Goal: Contribute content: Add original content to the website for others to see

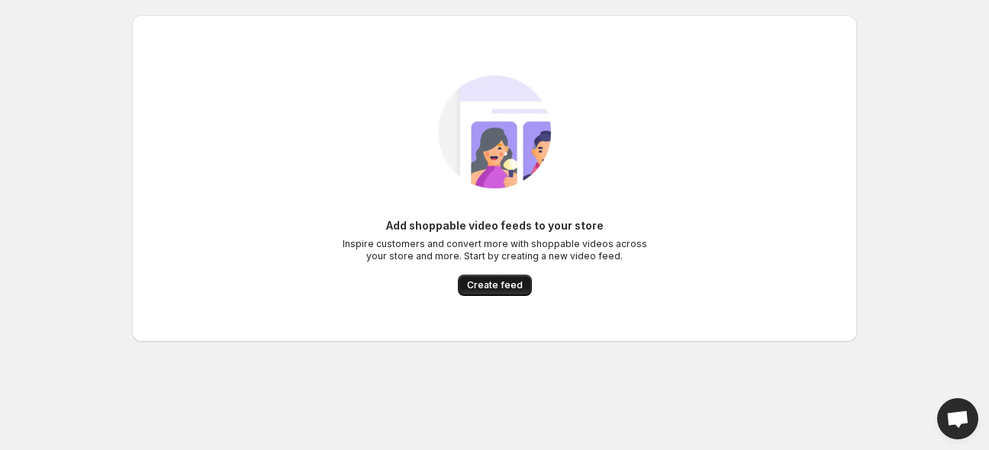
click at [514, 285] on span "Create feed" at bounding box center [495, 285] width 56 height 12
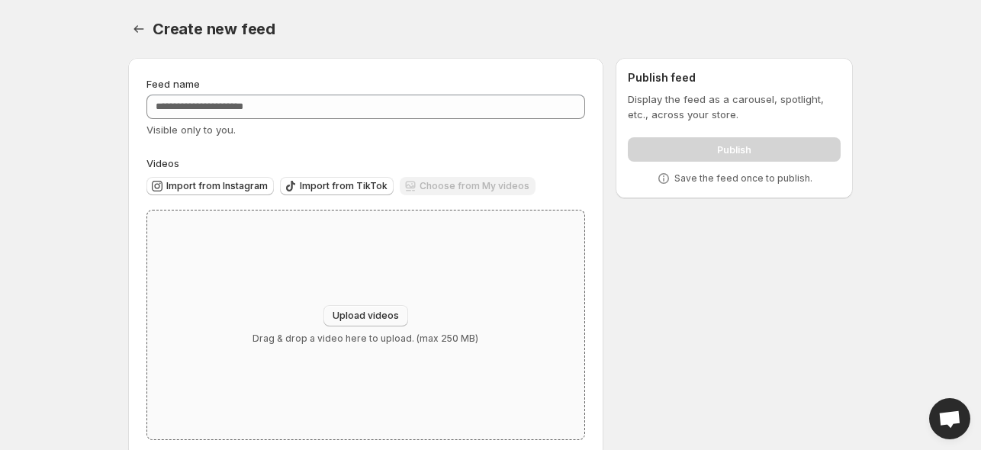
click at [400, 323] on button "Upload videos" at bounding box center [365, 315] width 85 height 21
type input "**********"
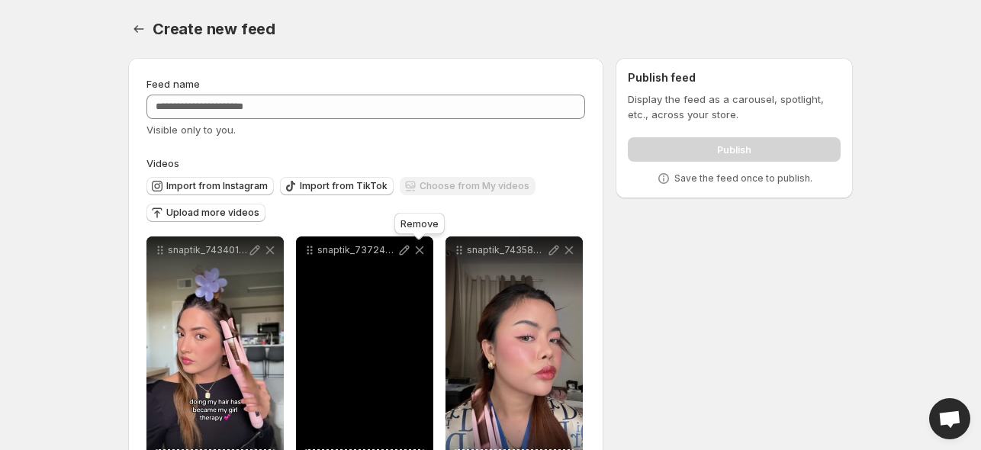
click at [420, 252] on icon at bounding box center [420, 250] width 8 height 8
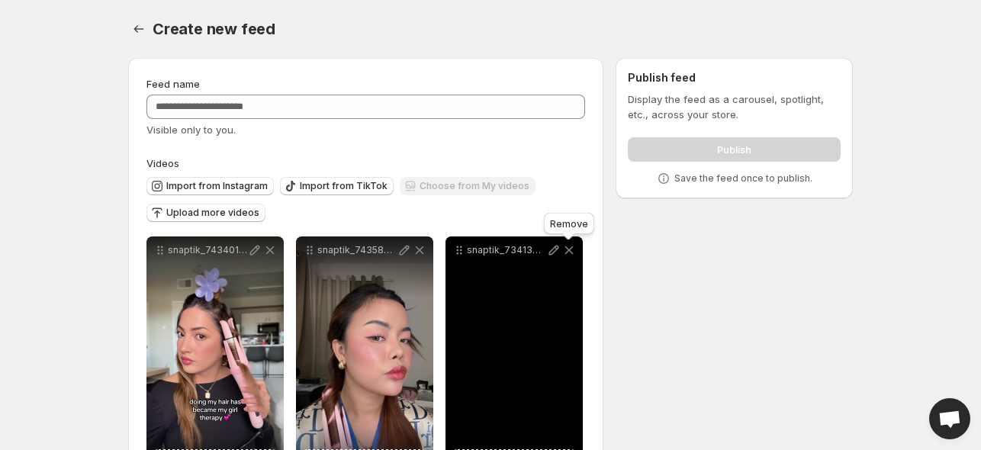
click at [569, 252] on icon at bounding box center [568, 250] width 15 height 15
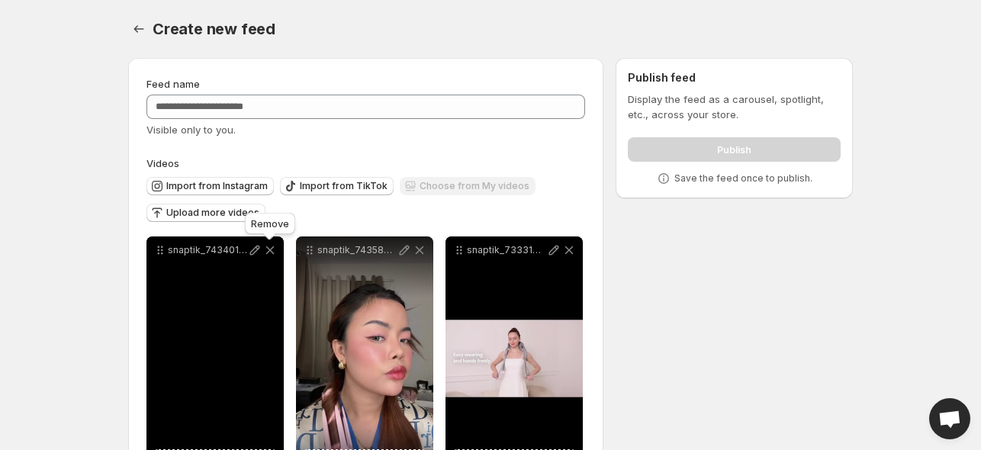
click at [267, 249] on icon at bounding box center [269, 250] width 15 height 15
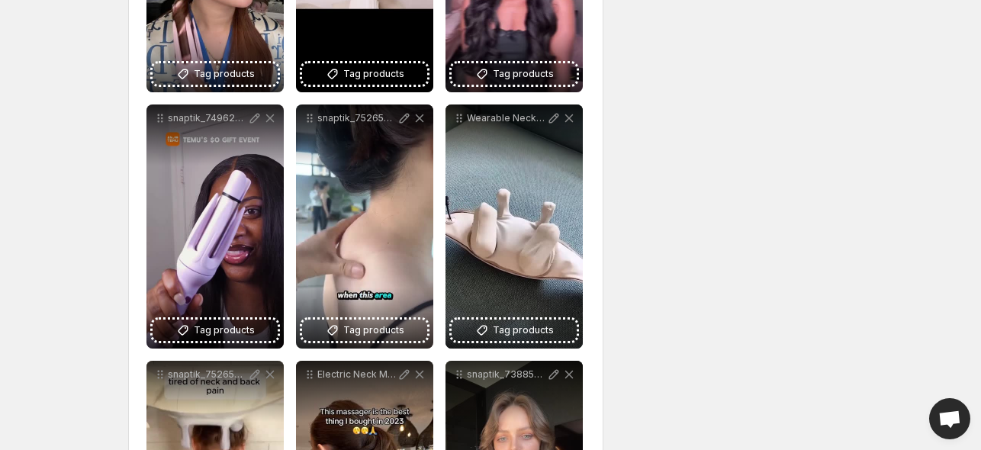
scroll to position [391, 0]
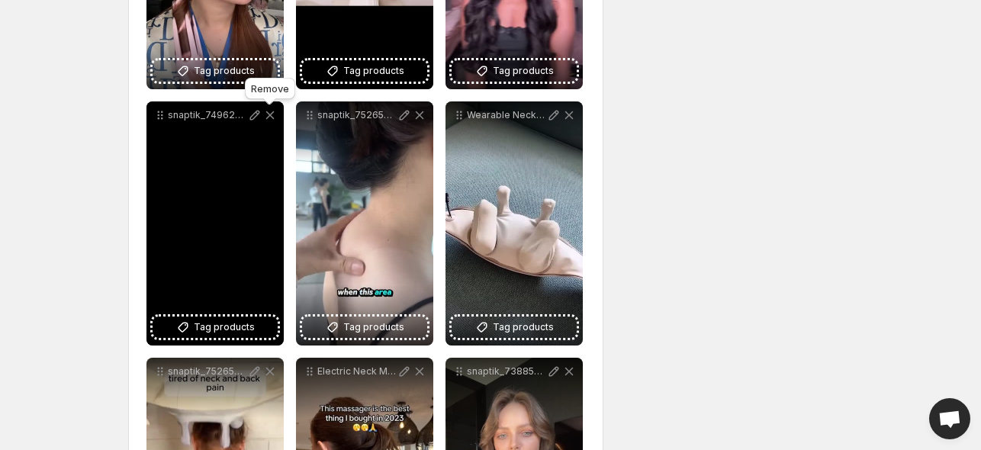
click at [269, 114] on icon at bounding box center [269, 115] width 15 height 15
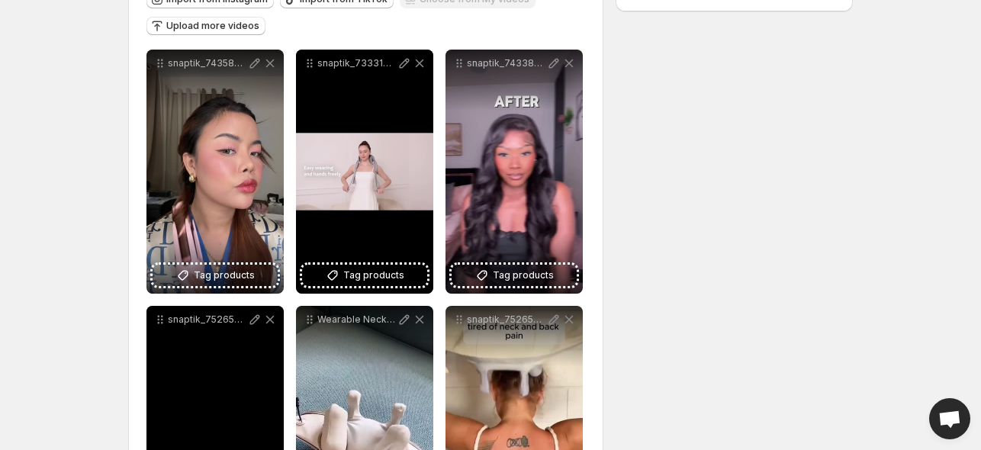
scroll to position [183, 0]
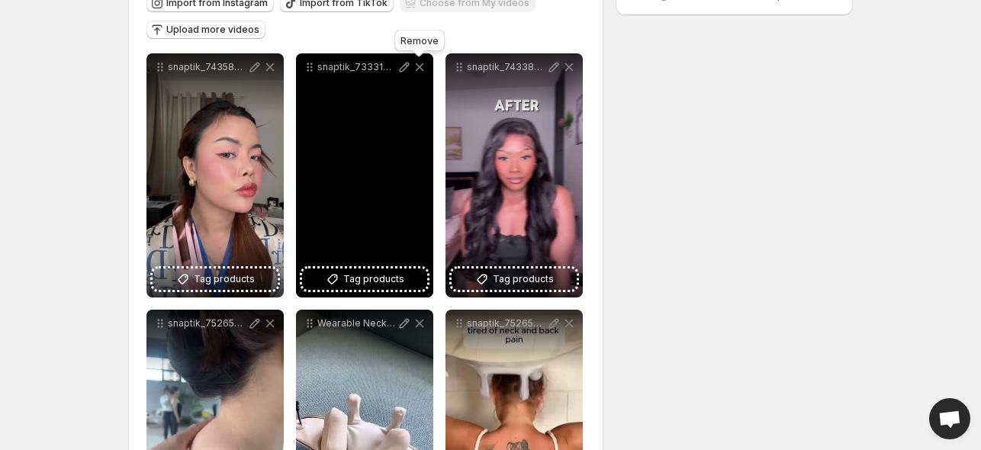
click at [423, 70] on icon at bounding box center [419, 66] width 15 height 15
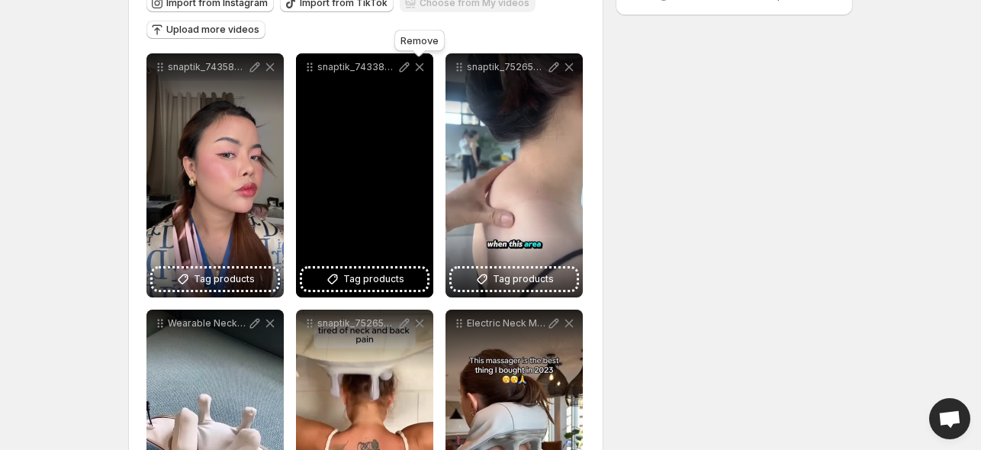
click at [423, 70] on icon at bounding box center [419, 66] width 15 height 15
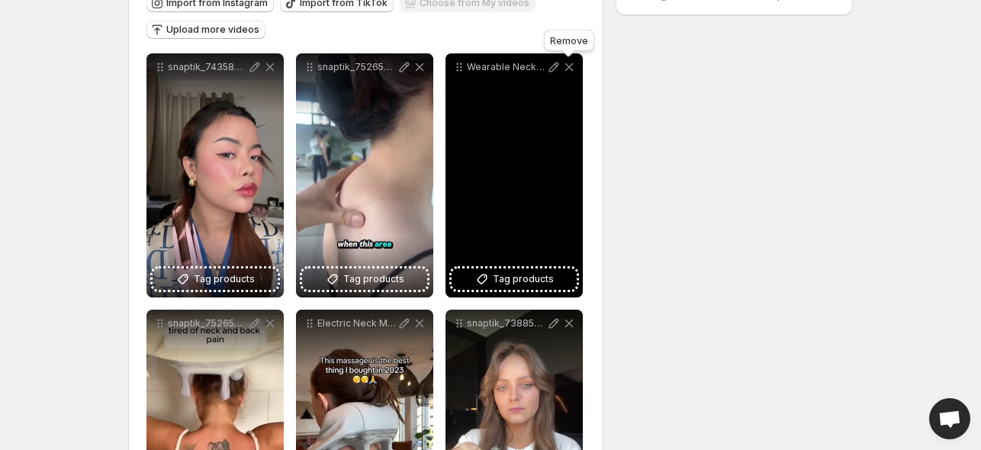
click at [571, 66] on icon at bounding box center [569, 67] width 8 height 8
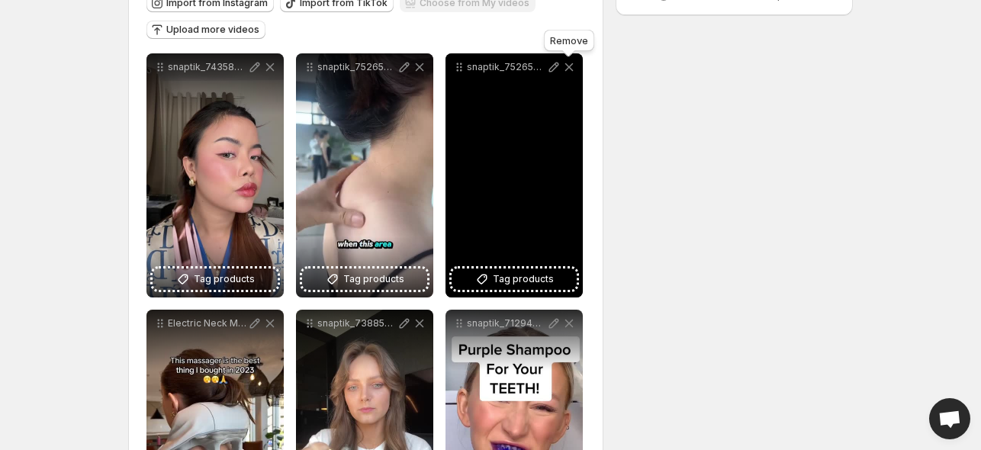
click at [566, 68] on icon at bounding box center [568, 66] width 15 height 15
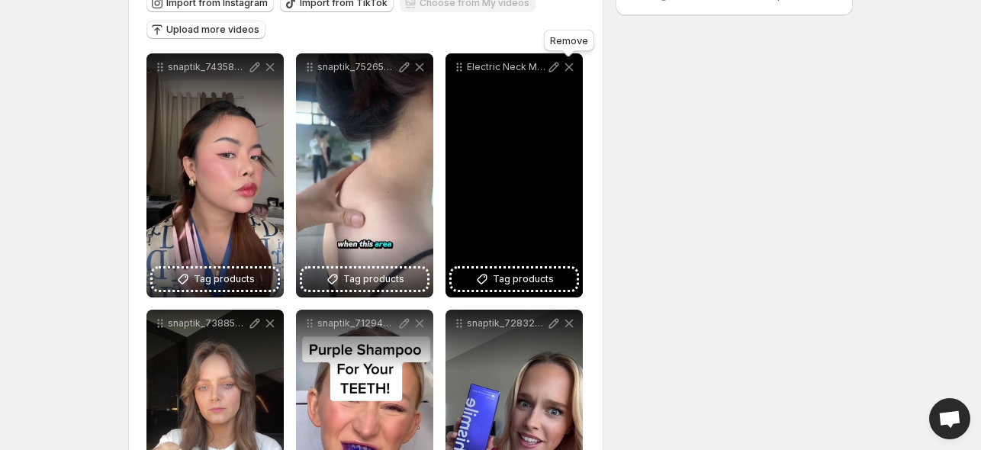
click at [566, 68] on icon at bounding box center [568, 66] width 15 height 15
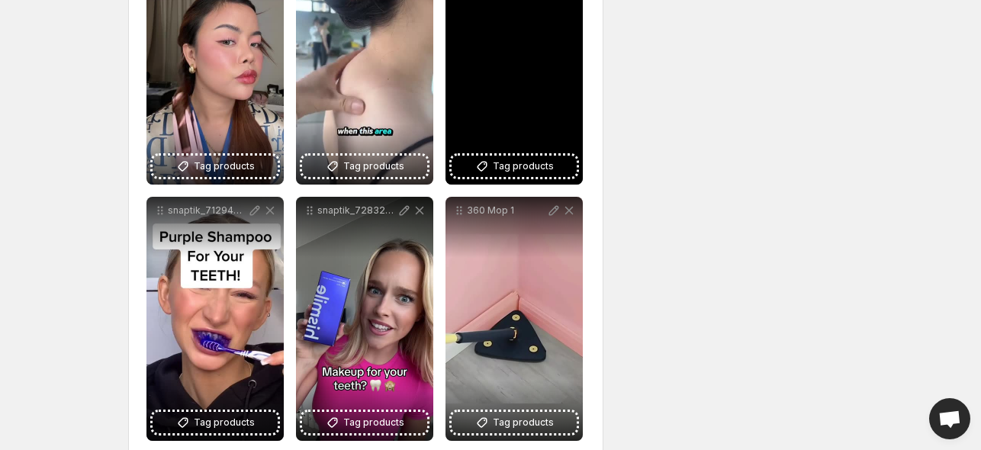
scroll to position [302, 0]
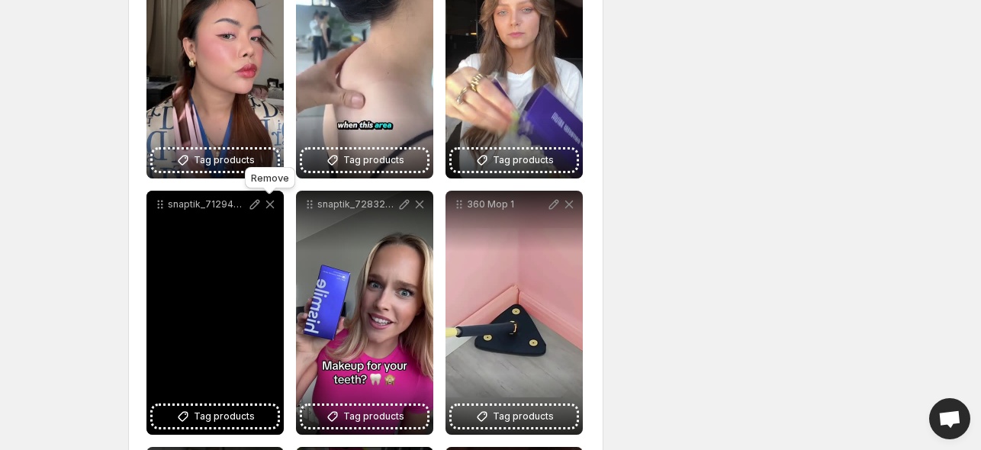
click at [275, 202] on icon at bounding box center [269, 204] width 15 height 15
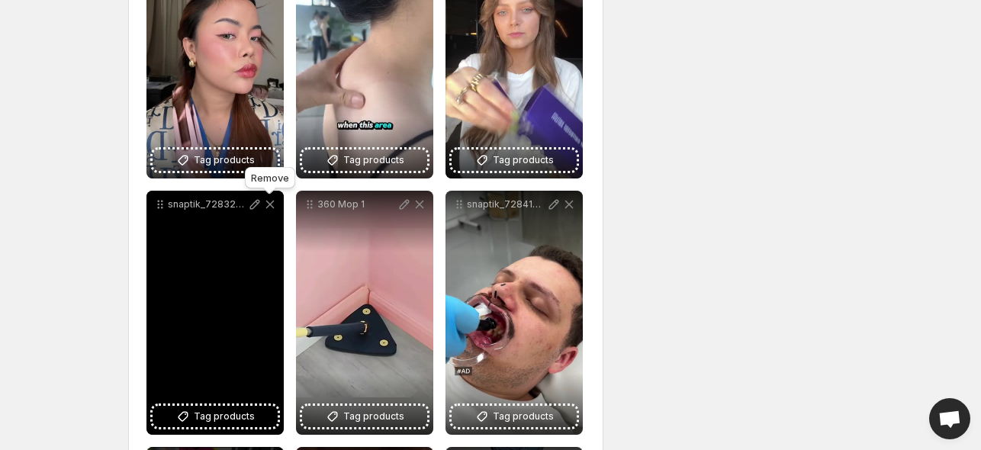
click at [275, 202] on icon at bounding box center [269, 204] width 15 height 15
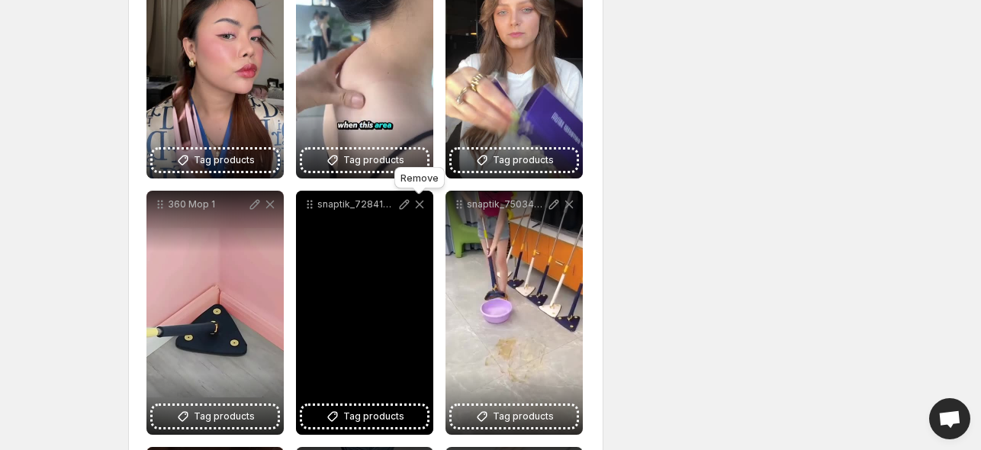
click at [420, 203] on icon at bounding box center [419, 204] width 15 height 15
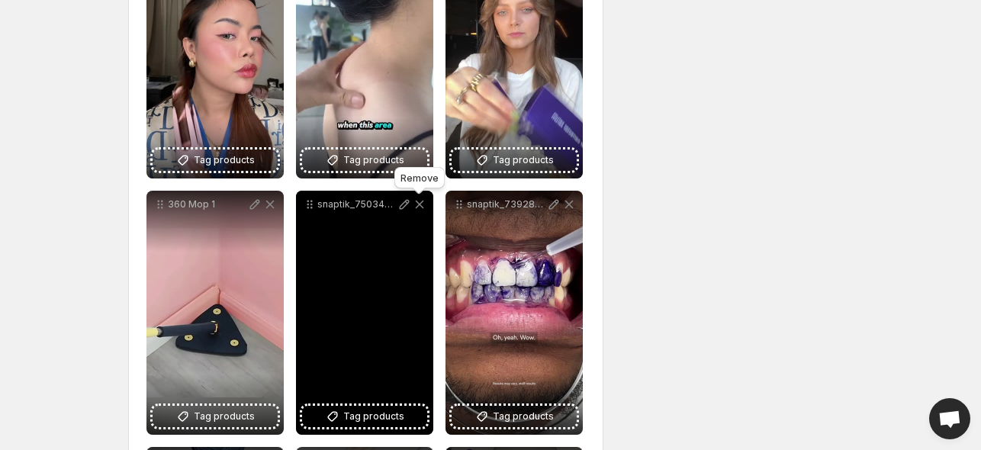
click at [421, 204] on icon at bounding box center [419, 204] width 15 height 15
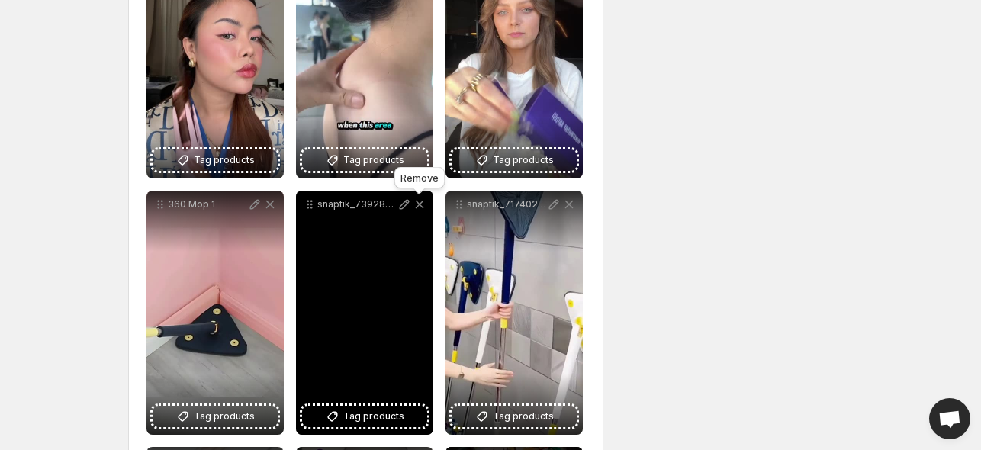
click at [421, 204] on icon at bounding box center [419, 204] width 15 height 15
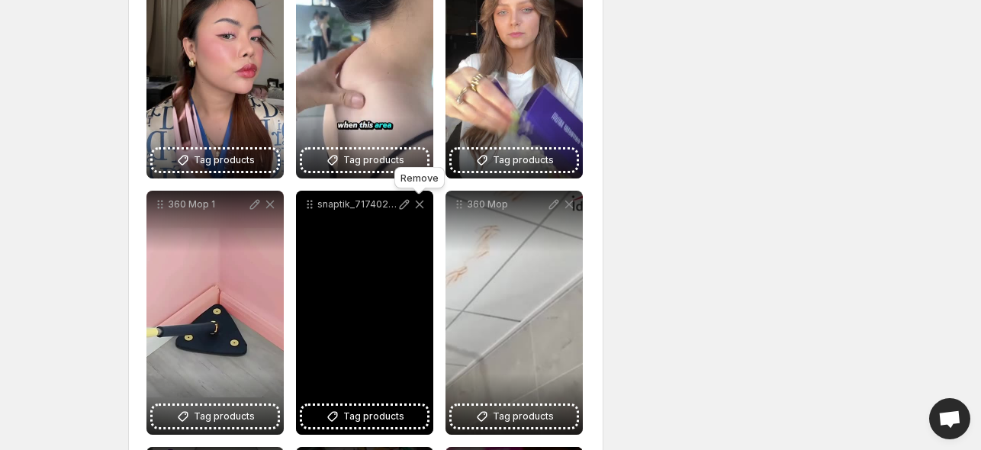
click at [421, 204] on icon at bounding box center [419, 204] width 15 height 15
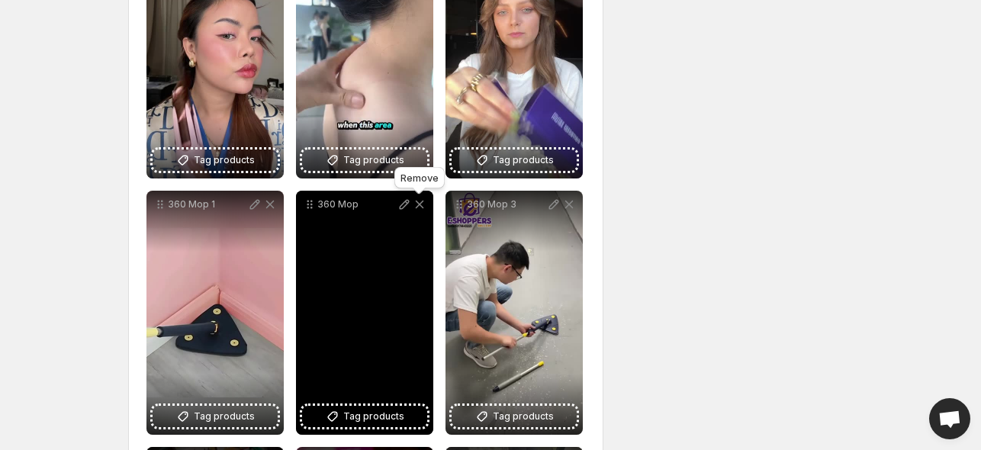
click at [421, 204] on icon at bounding box center [419, 204] width 15 height 15
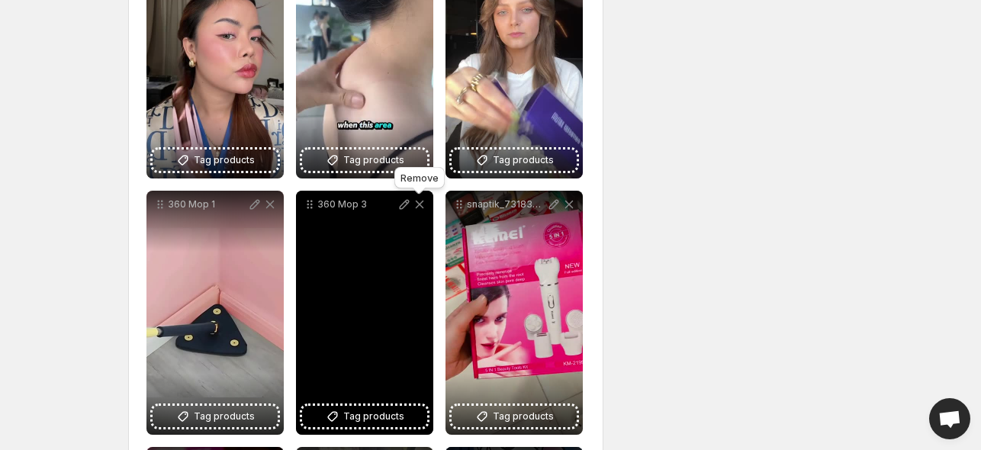
click at [421, 204] on icon at bounding box center [419, 204] width 15 height 15
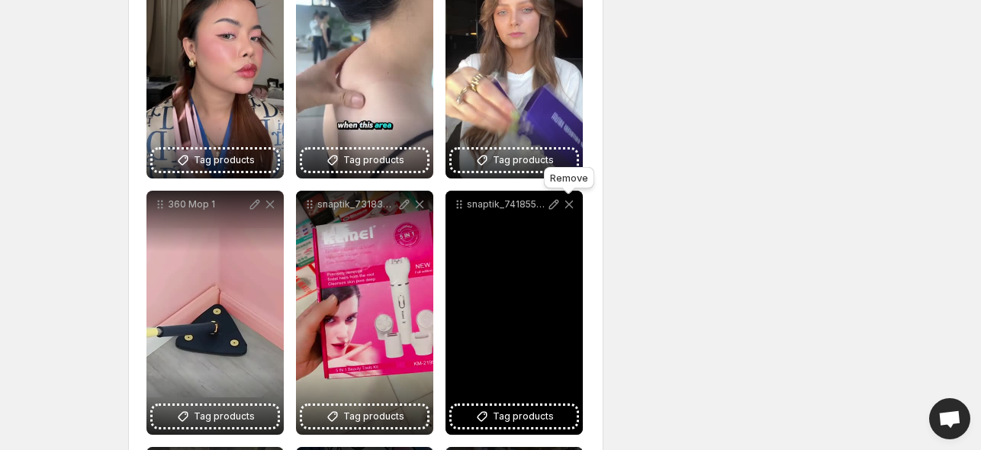
click at [569, 208] on icon at bounding box center [568, 204] width 15 height 15
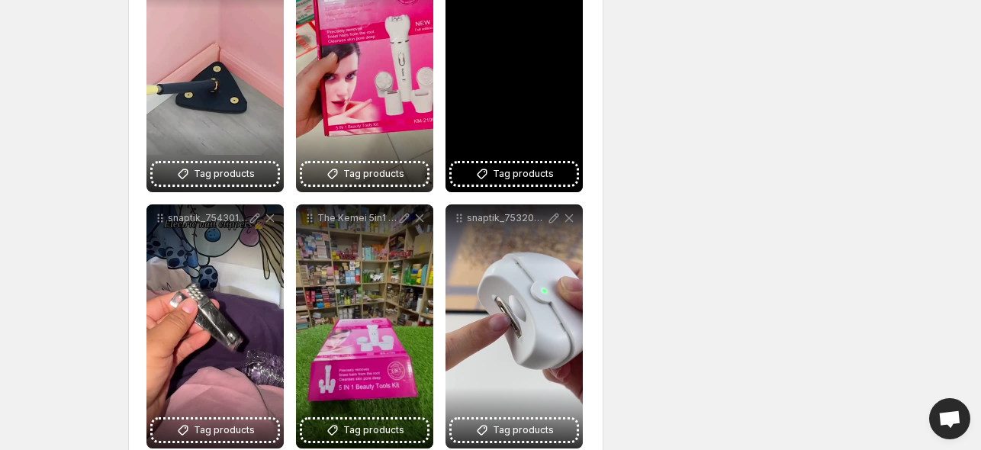
scroll to position [545, 0]
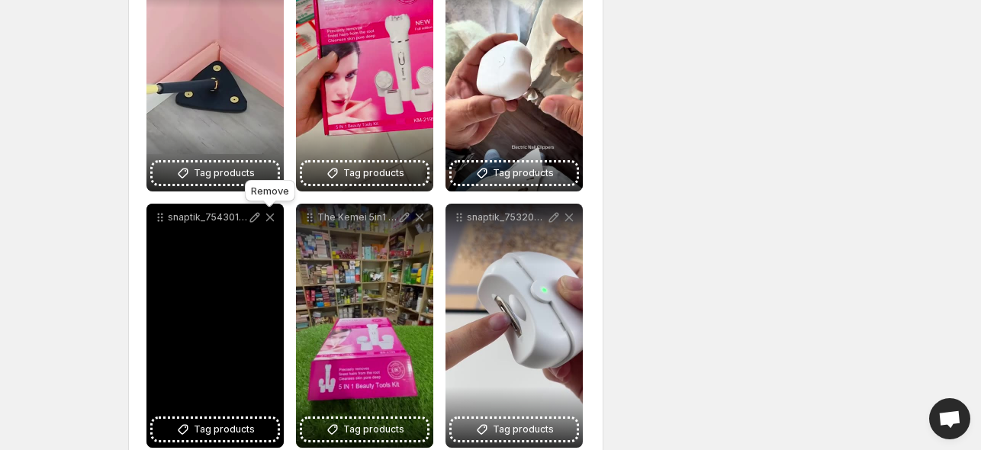
click at [270, 220] on icon at bounding box center [269, 217] width 15 height 15
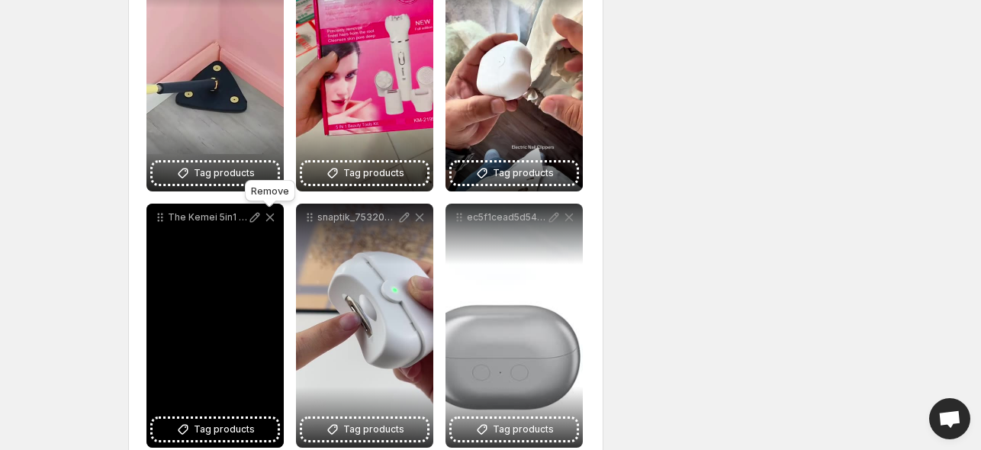
click at [268, 216] on icon at bounding box center [270, 218] width 8 height 8
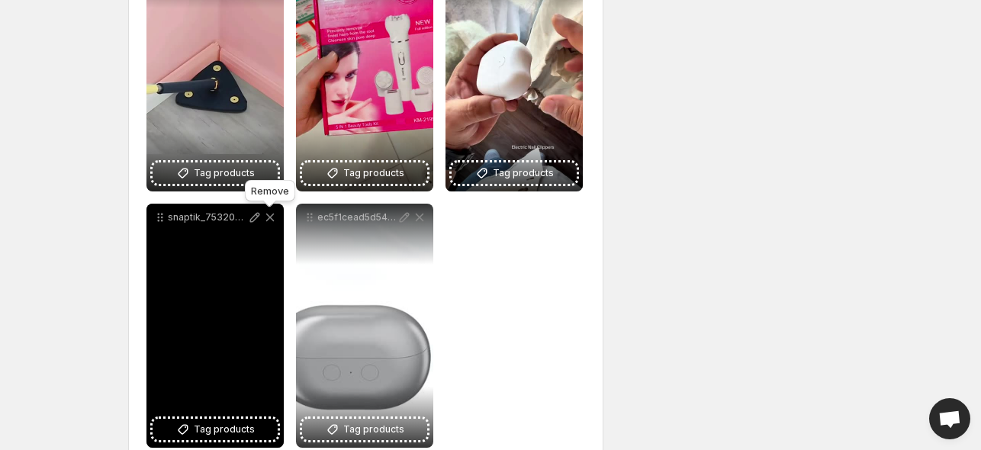
click at [269, 213] on icon at bounding box center [269, 217] width 15 height 15
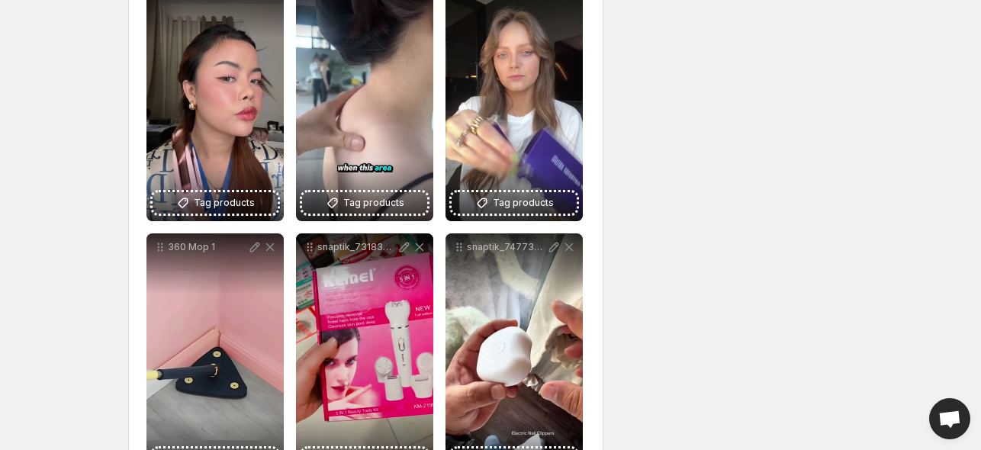
scroll to position [46, 0]
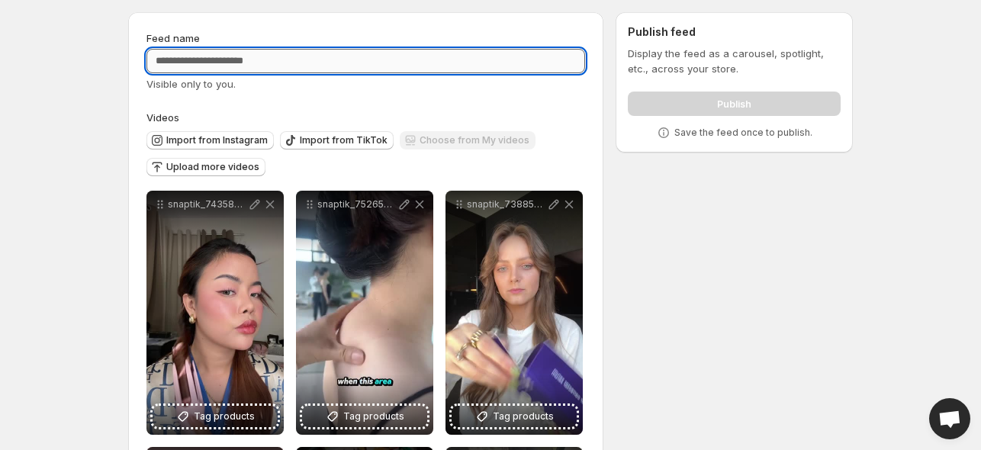
click at [385, 66] on input "Feed name" at bounding box center [365, 61] width 439 height 24
type input "**********"
